Goal: Task Accomplishment & Management: Use online tool/utility

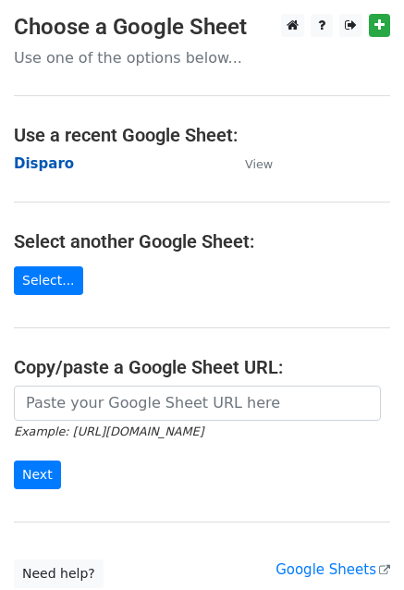
click at [41, 164] on strong "Disparo" at bounding box center [44, 163] width 60 height 17
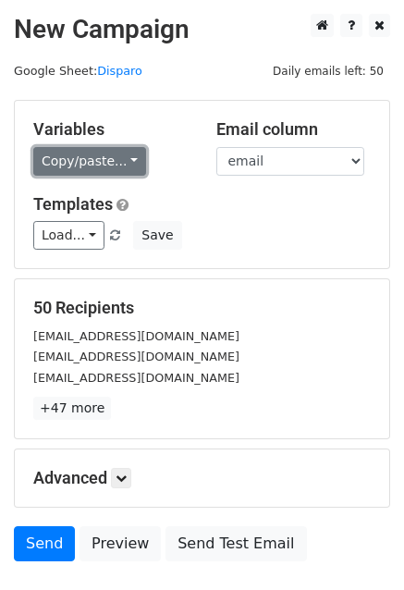
click at [117, 156] on link "Copy/paste..." at bounding box center [89, 161] width 113 height 29
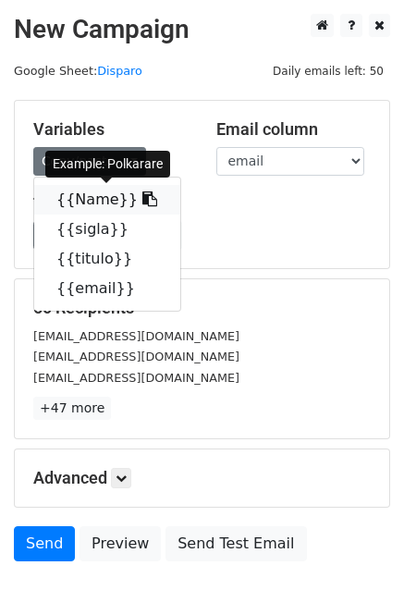
click at [84, 206] on link "{{Name}}" at bounding box center [107, 200] width 146 height 30
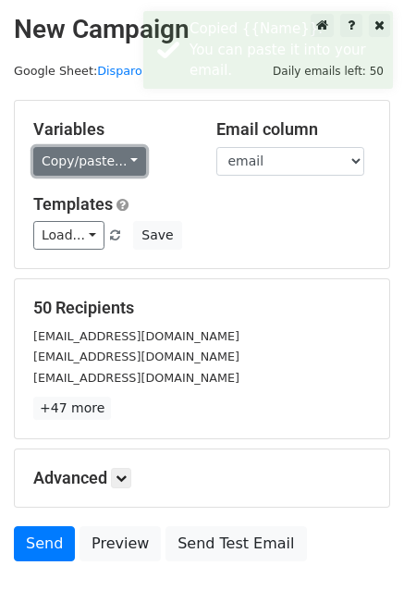
click at [91, 161] on link "Copy/paste..." at bounding box center [89, 161] width 113 height 29
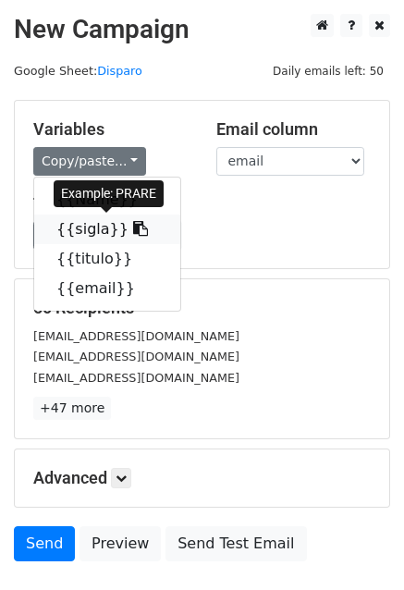
click at [98, 232] on link "{{sigla}}" at bounding box center [107, 229] width 146 height 30
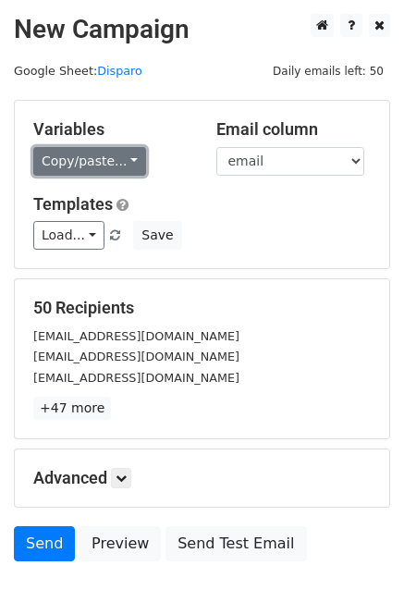
click at [87, 173] on link "Copy/paste..." at bounding box center [89, 161] width 113 height 29
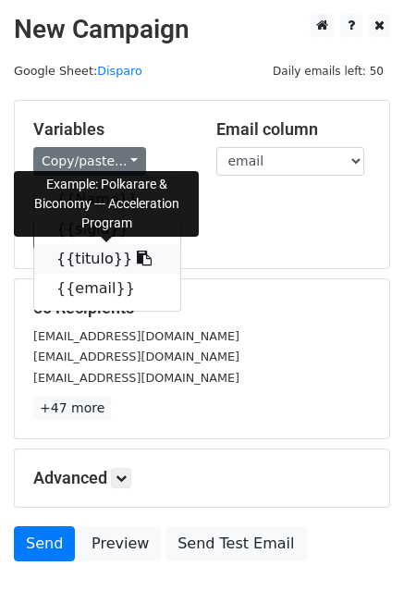
click at [102, 262] on link "{{titulo}}" at bounding box center [107, 259] width 146 height 30
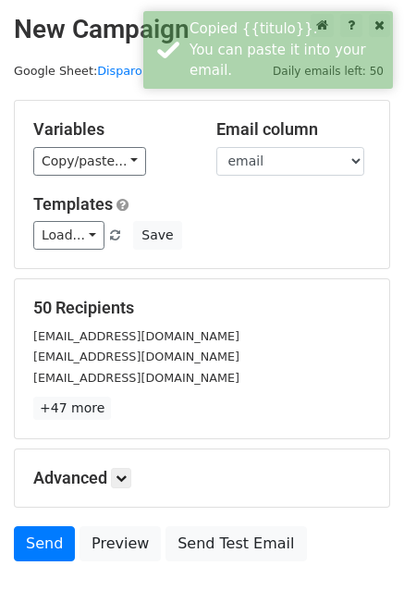
scroll to position [126, 0]
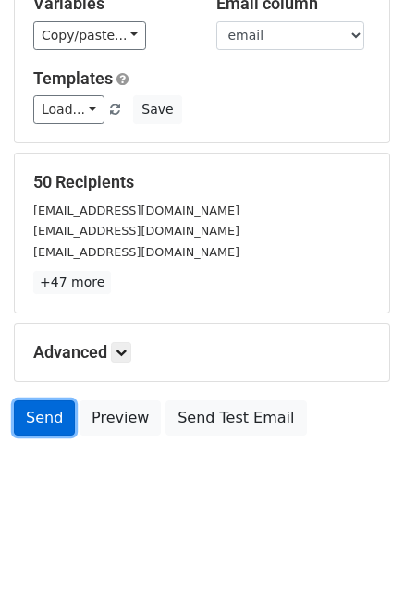
click at [38, 413] on link "Send" at bounding box center [44, 417] width 61 height 35
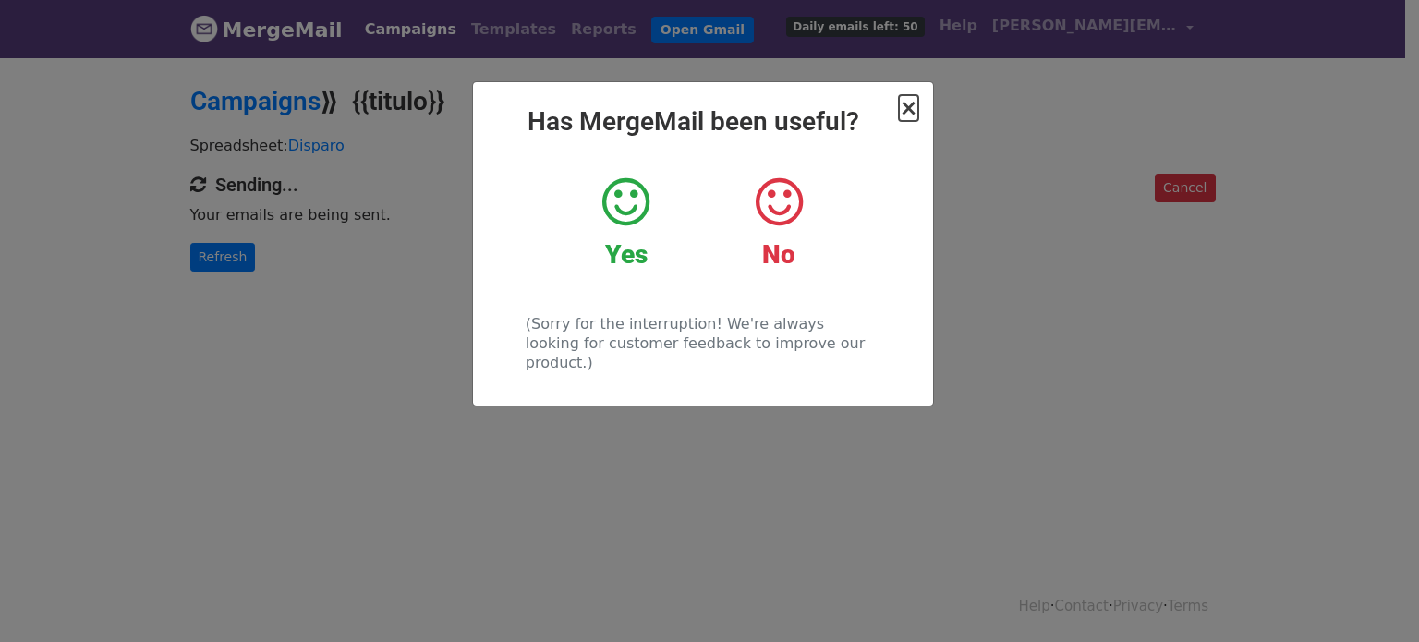
click at [908, 107] on span "×" at bounding box center [908, 108] width 18 height 26
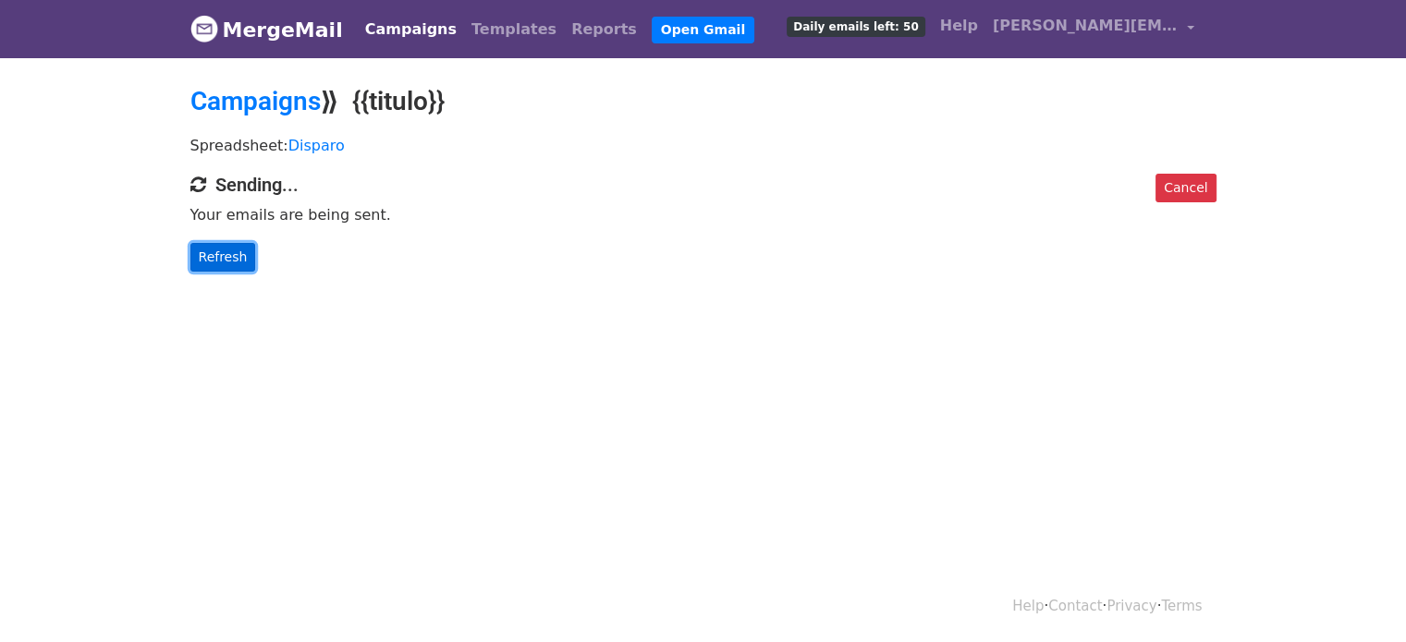
click at [220, 255] on link "Refresh" at bounding box center [223, 257] width 66 height 29
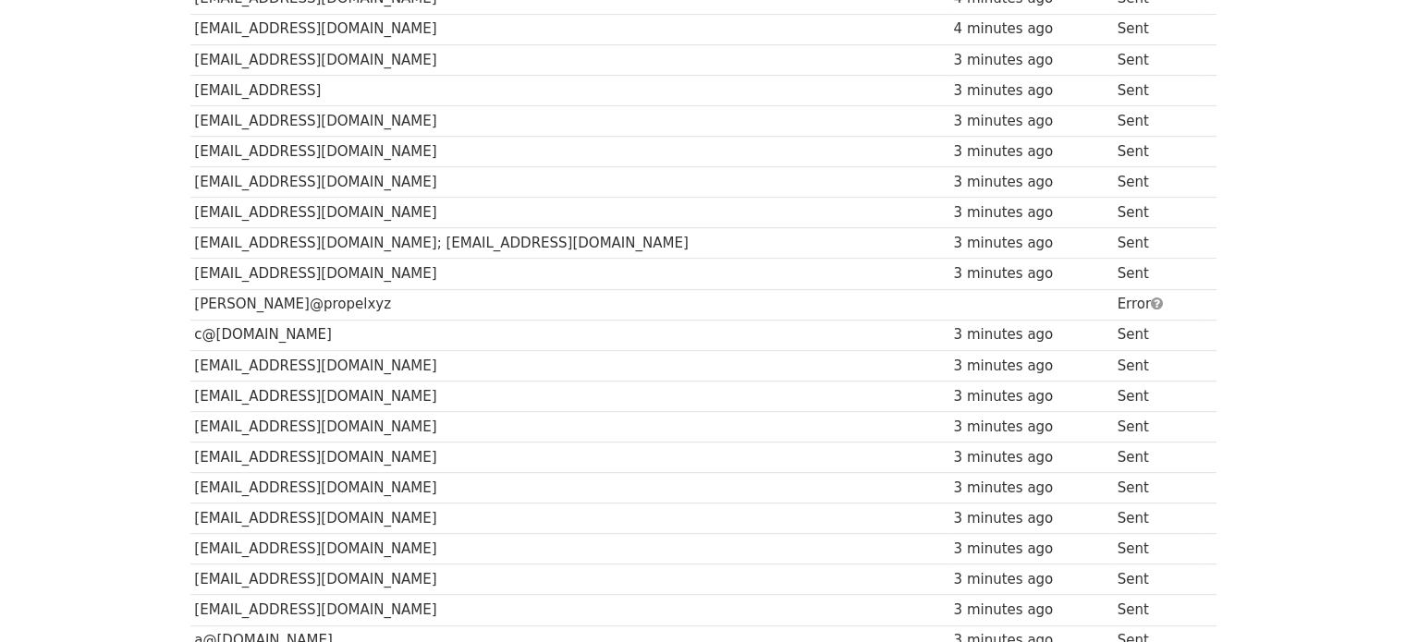
scroll to position [786, 0]
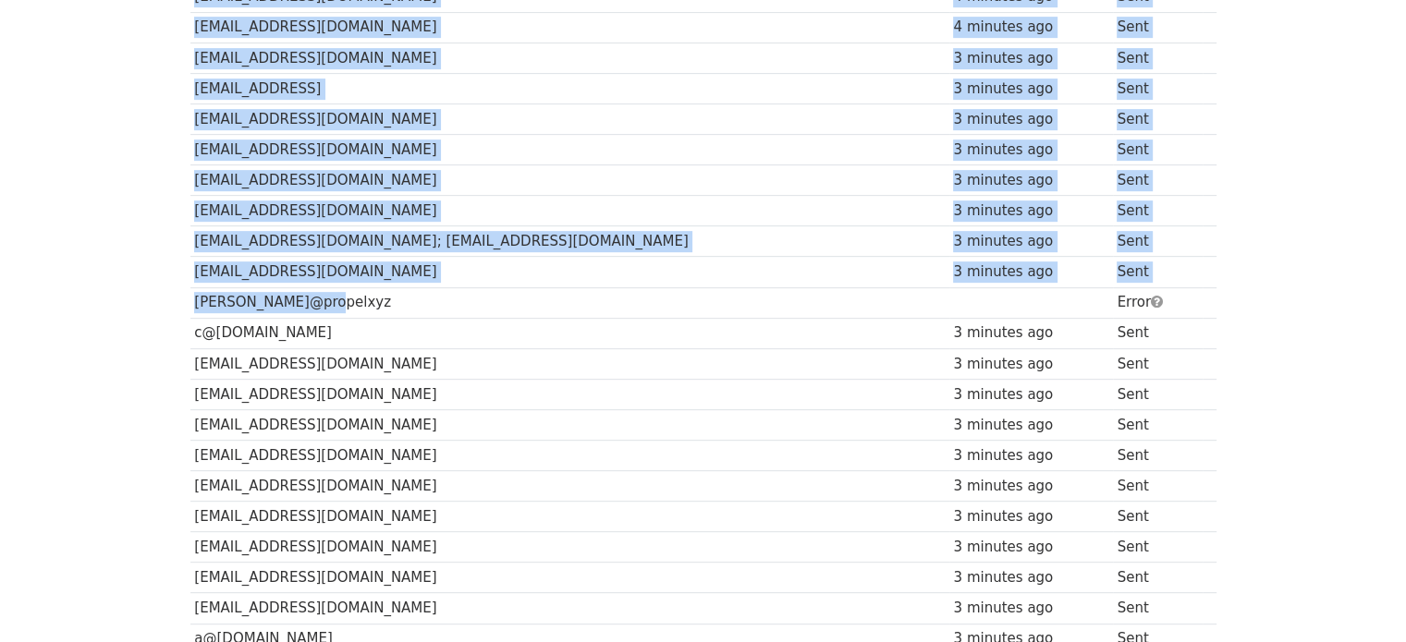
drag, startPoint x: 322, startPoint y: 302, endPoint x: 180, endPoint y: 295, distance: 141.6
click at [180, 295] on div "Recipient ↑ ↓ Sent ↑ ↓ Status [EMAIL_ADDRESS][DOMAIN_NAME] 4 minutes ago Sent […" at bounding box center [704, 274] width 1054 height 1584
click at [194, 291] on td "[PERSON_NAME]@propelxyz" at bounding box center [569, 302] width 759 height 30
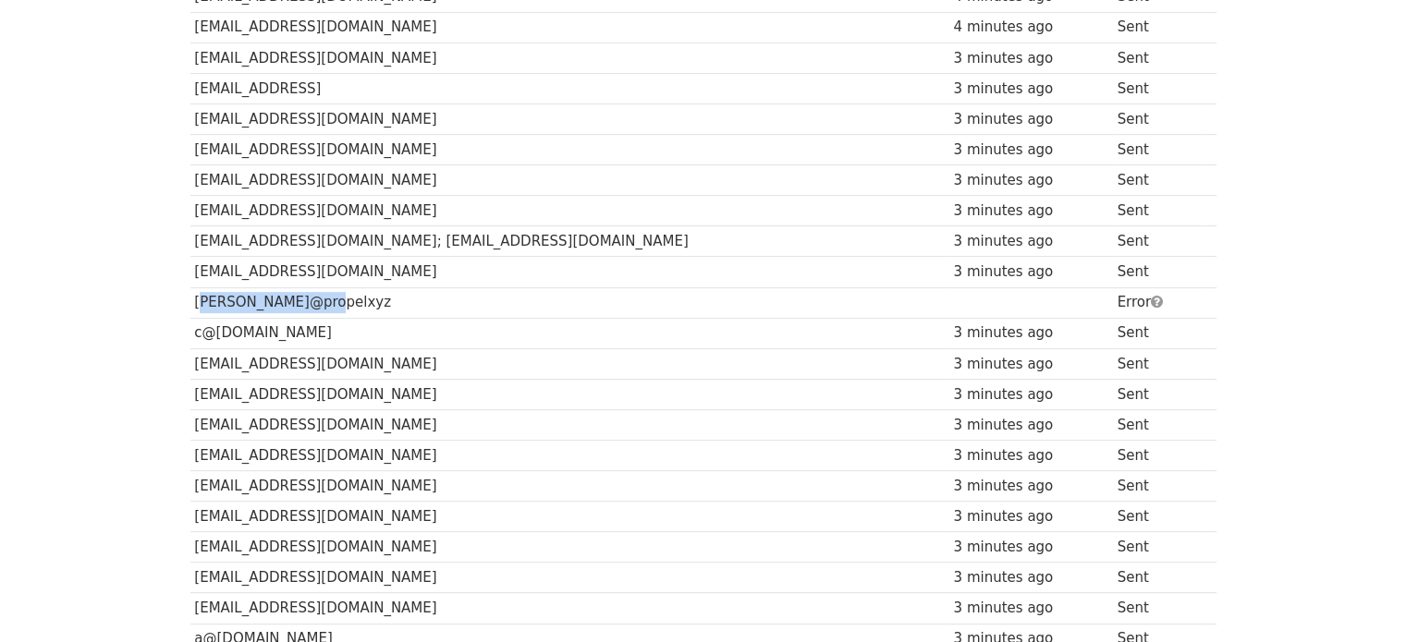
drag, startPoint x: 194, startPoint y: 291, endPoint x: 360, endPoint y: 295, distance: 166.4
click at [360, 295] on td "[PERSON_NAME]@propelxyz" at bounding box center [569, 302] width 759 height 30
copy td "[PERSON_NAME]@propelxyz"
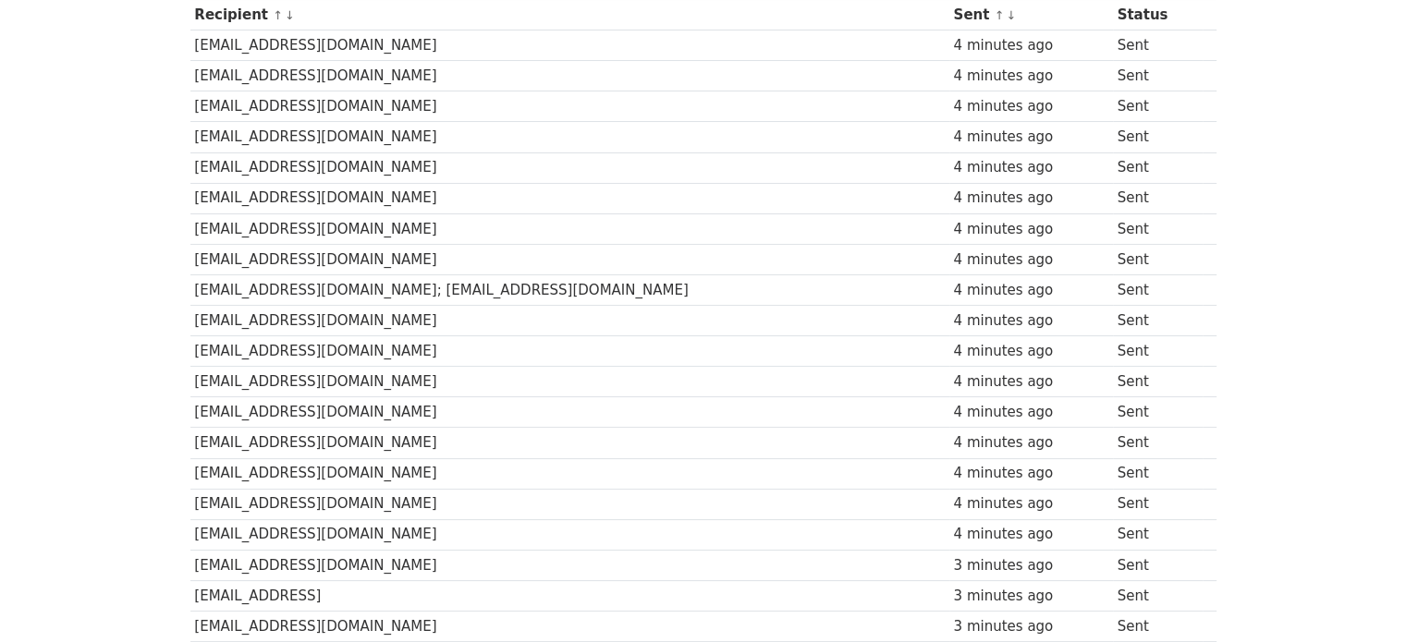
scroll to position [0, 0]
